Goal: Task Accomplishment & Management: Manage account settings

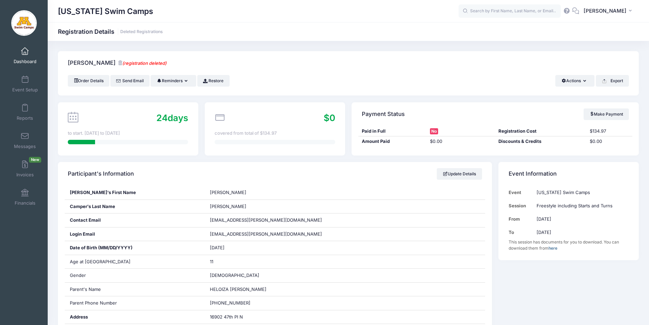
click at [25, 50] on span at bounding box center [25, 51] width 0 height 7
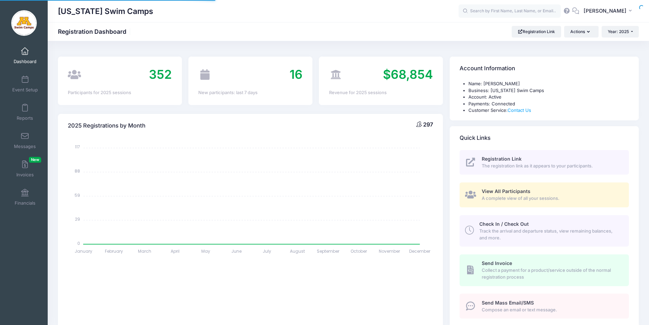
select select
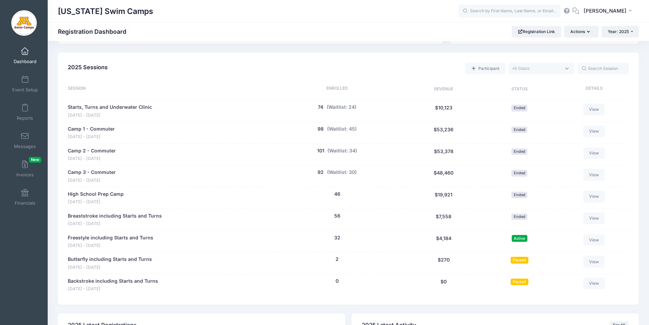
scroll to position [306, 0]
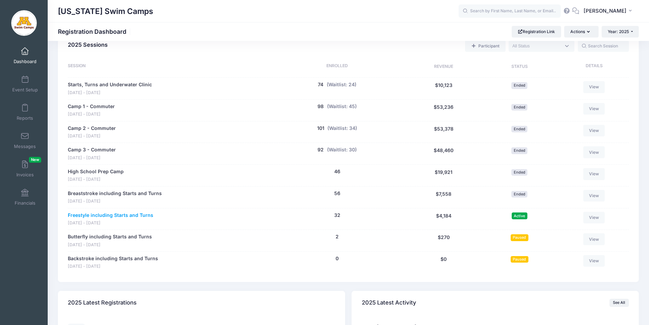
click at [124, 215] on link "Freestyle including Starts and Turns" at bounding box center [110, 214] width 85 height 7
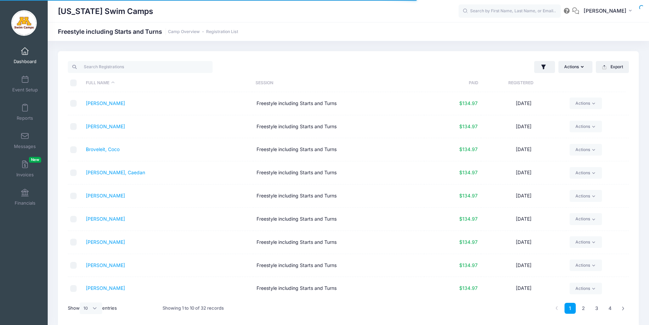
select select "10"
click at [583, 309] on link "2" at bounding box center [583, 307] width 11 height 11
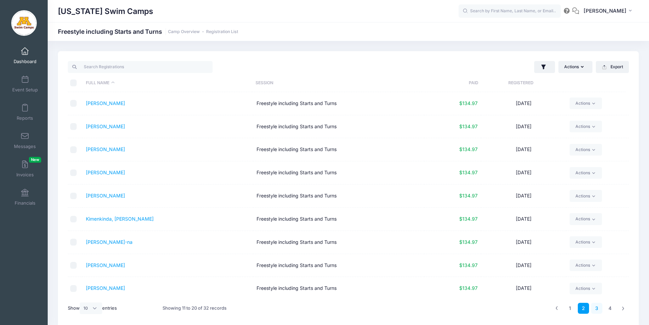
click at [598, 308] on link "3" at bounding box center [596, 307] width 11 height 11
click at [25, 50] on span at bounding box center [25, 51] width 0 height 7
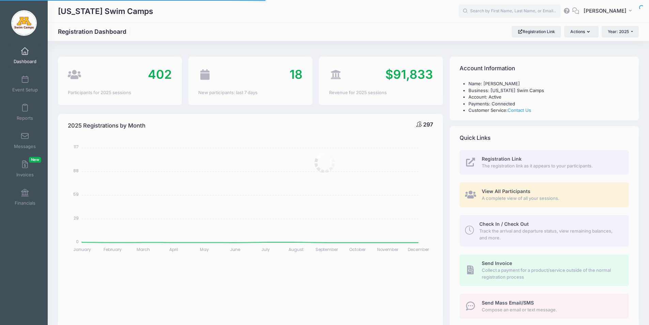
select select
